Goal: Task Accomplishment & Management: Use online tool/utility

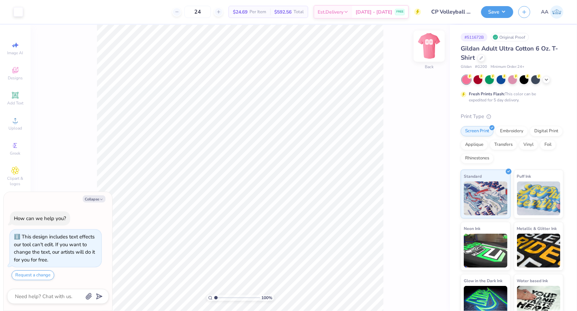
click at [432, 47] on img at bounding box center [429, 46] width 27 height 27
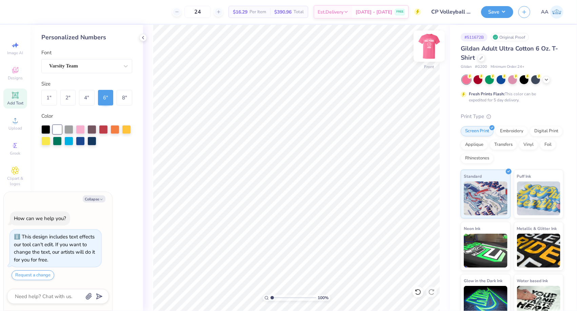
click at [429, 49] on img at bounding box center [429, 46] width 27 height 27
click at [495, 15] on button "Save" at bounding box center [497, 11] width 32 height 12
type textarea "x"
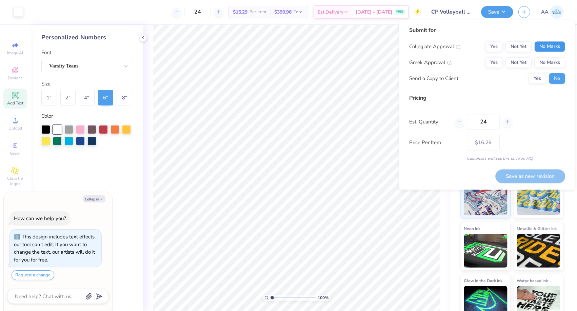
click at [548, 47] on button "No Marks" at bounding box center [550, 46] width 31 height 11
click at [547, 60] on button "No Marks" at bounding box center [550, 62] width 31 height 11
click at [529, 176] on button "Save as new revision" at bounding box center [531, 176] width 70 height 14
type input "$16.29"
type textarea "x"
